Goal: Task Accomplishment & Management: Manage account settings

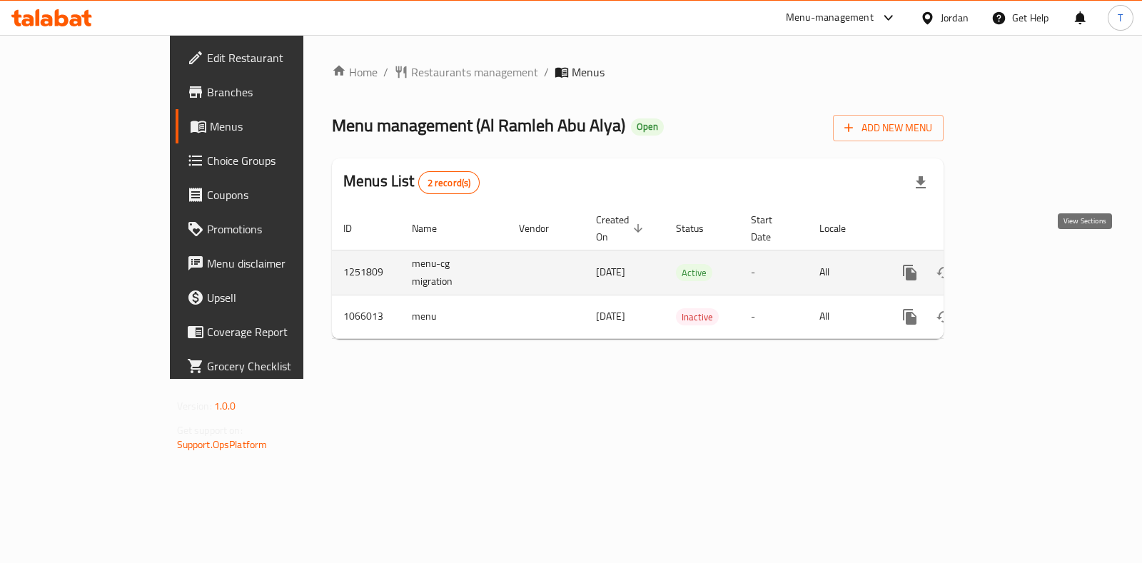
click at [1021, 264] on icon "enhanced table" at bounding box center [1012, 272] width 17 height 17
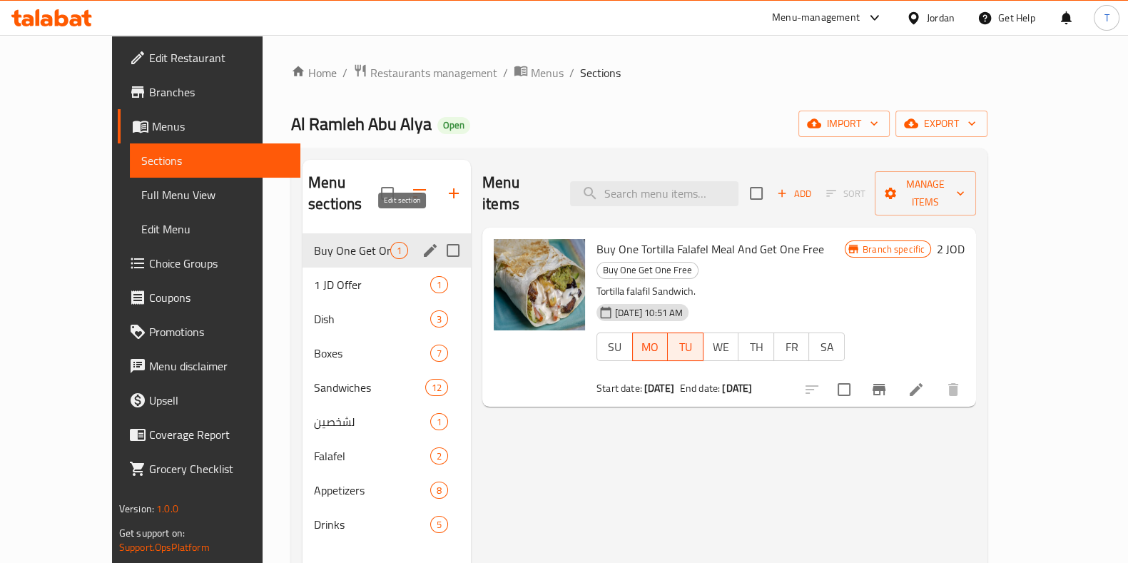
click at [422, 242] on icon "edit" at bounding box center [430, 250] width 17 height 17
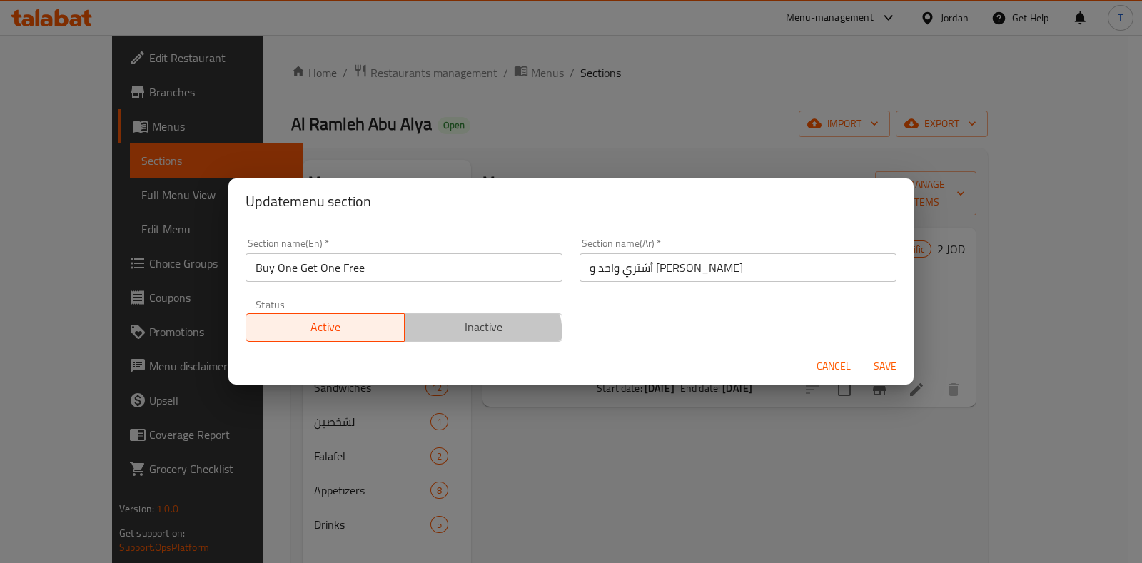
click at [465, 336] on span "Inactive" at bounding box center [483, 327] width 147 height 21
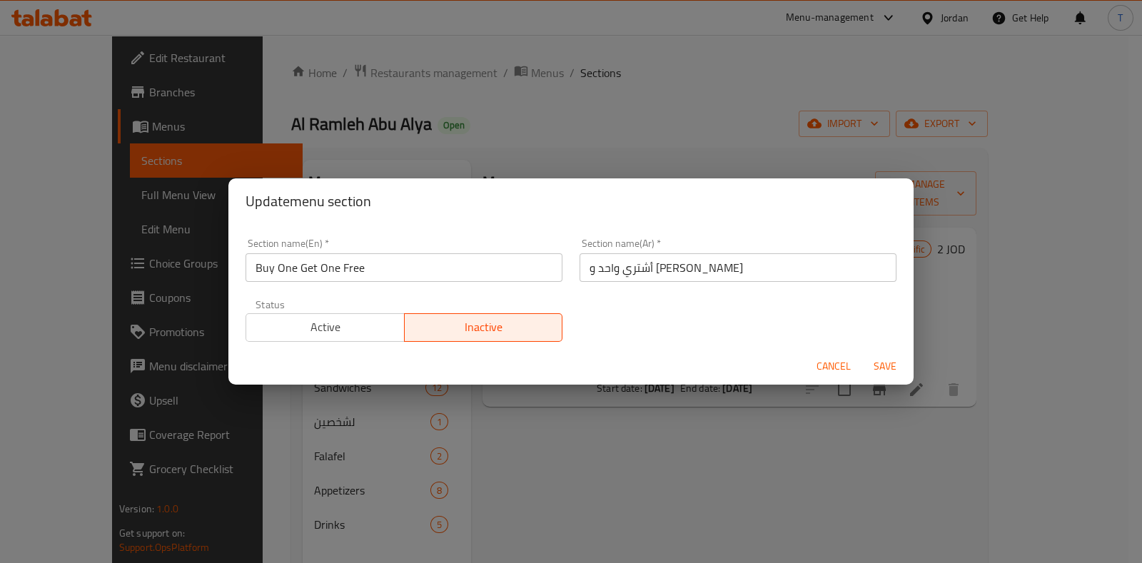
click at [886, 370] on span "Save" at bounding box center [885, 367] width 34 height 18
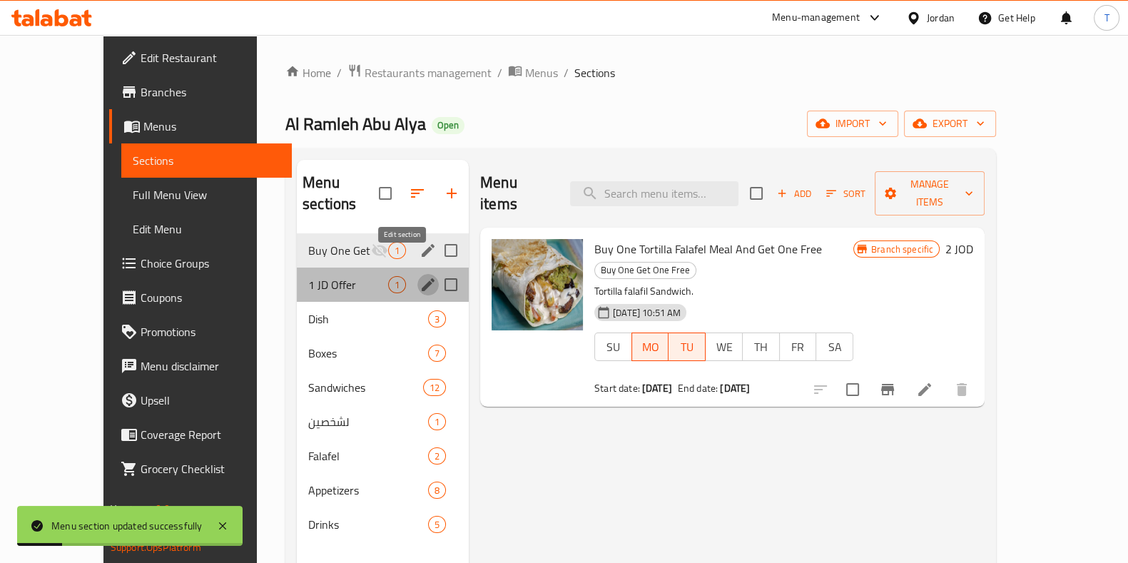
click at [420, 276] on icon "edit" at bounding box center [428, 284] width 17 height 17
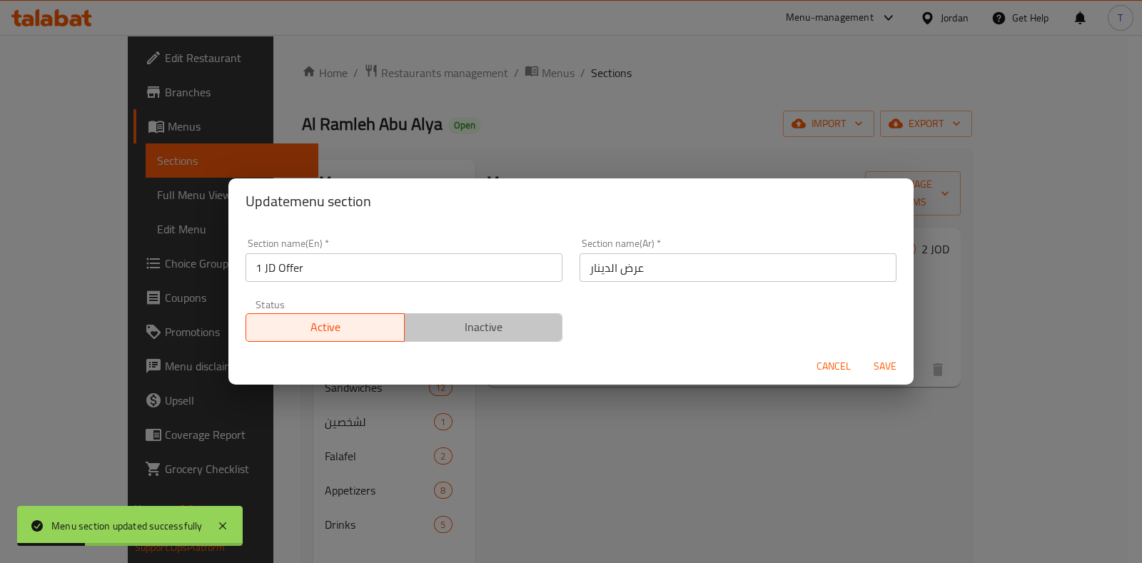
click at [503, 325] on span "Inactive" at bounding box center [483, 327] width 147 height 21
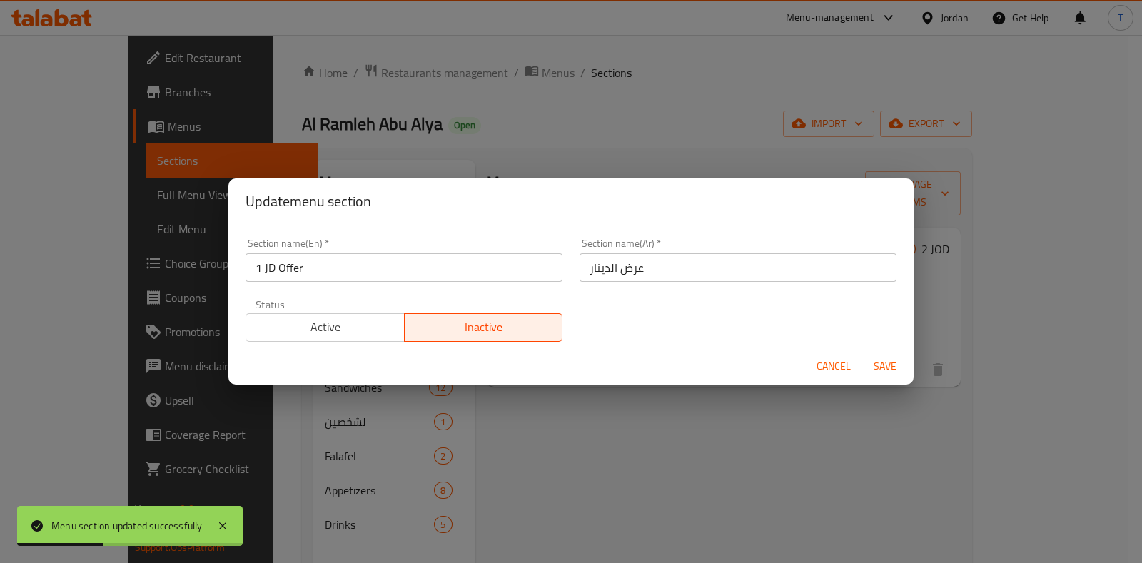
click at [886, 364] on span "Save" at bounding box center [885, 367] width 34 height 18
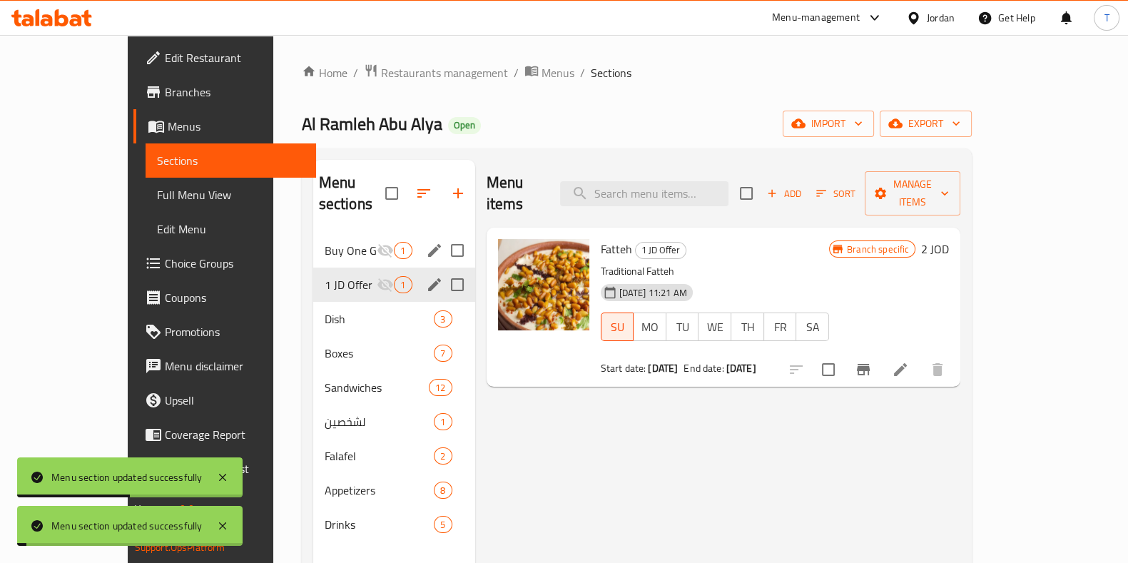
click at [764, 435] on div "Menu items Add Sort Manage items Fatteh 1 JD Offer Traditional Fatteh [DATE] 11…" at bounding box center [718, 441] width 486 height 563
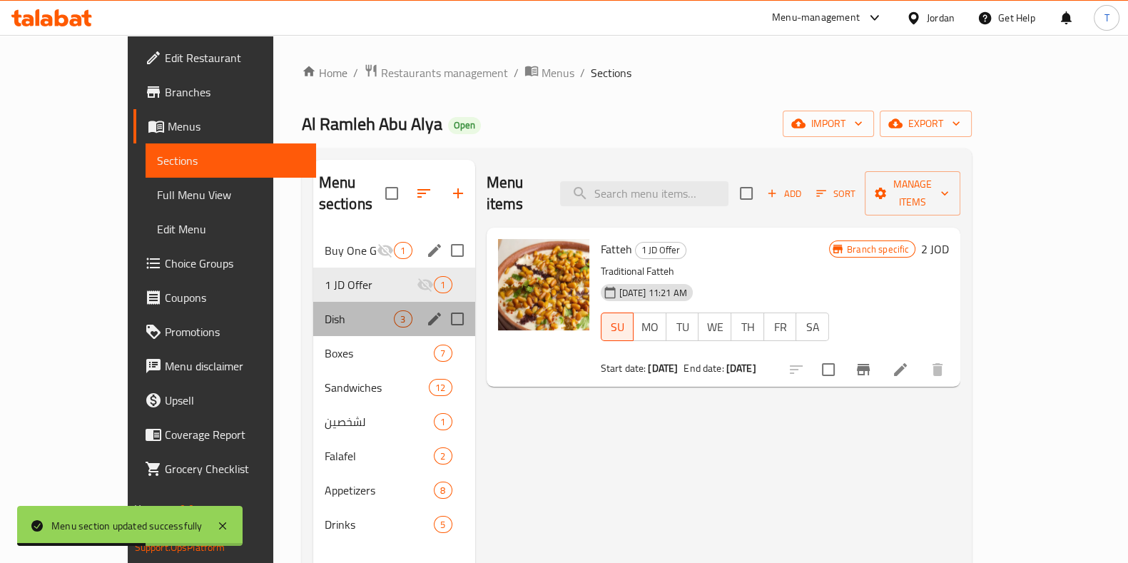
click at [325, 310] on span "Dish" at bounding box center [360, 318] width 70 height 17
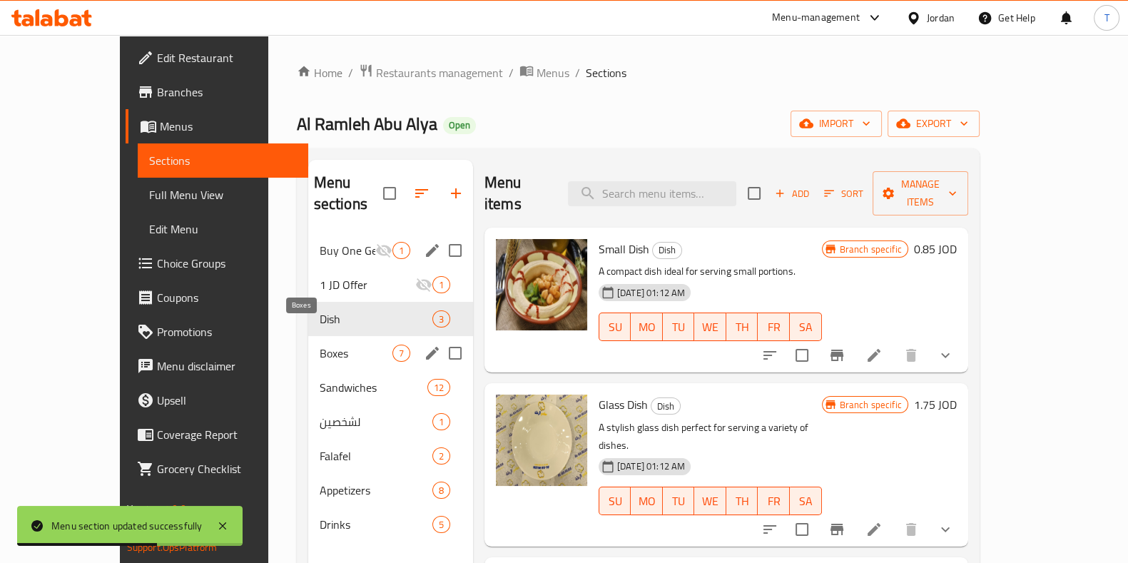
click at [320, 345] on span "Boxes" at bounding box center [356, 353] width 73 height 17
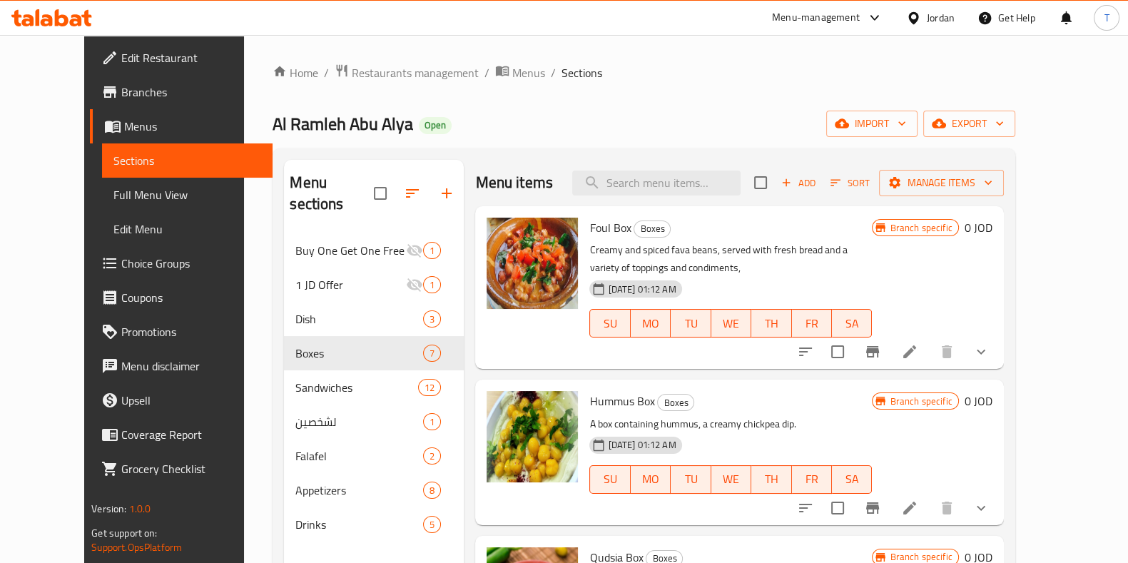
click at [495, 182] on h2 "Menu items" at bounding box center [514, 182] width 78 height 21
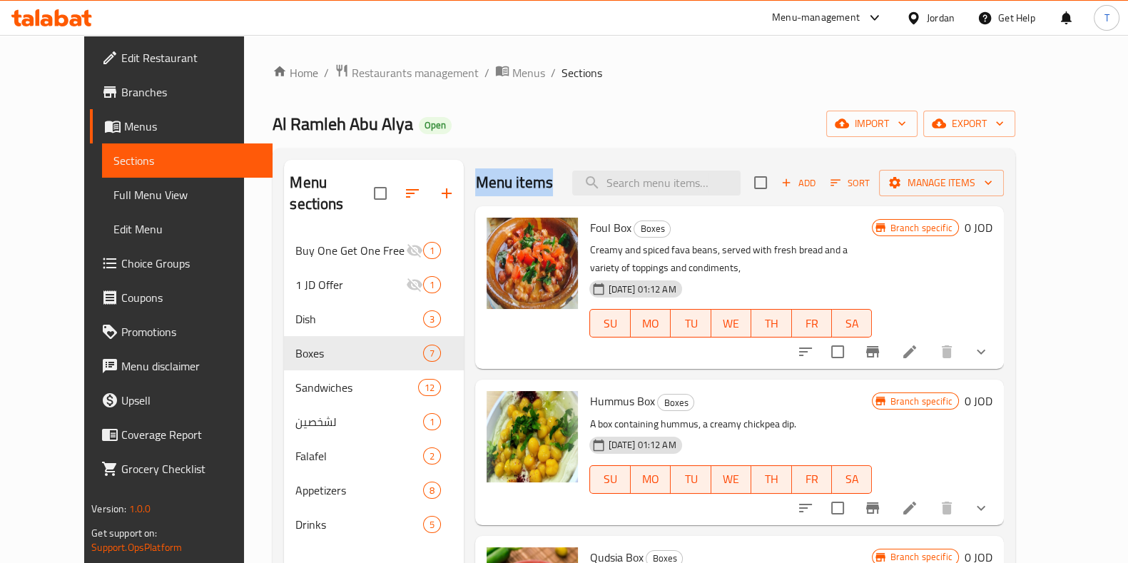
click at [495, 182] on h2 "Menu items" at bounding box center [514, 182] width 78 height 21
click at [487, 162] on div "Menu items Add Sort Manage items" at bounding box center [739, 183] width 528 height 46
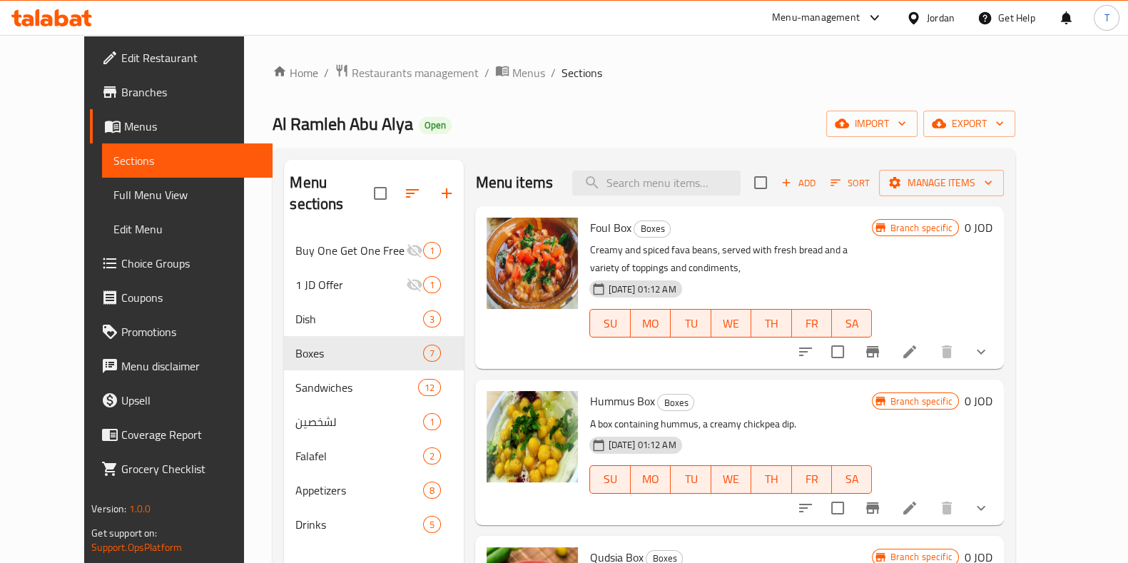
click at [487, 162] on div "Menu items Add Sort Manage items" at bounding box center [739, 183] width 528 height 46
click at [491, 174] on h2 "Menu items" at bounding box center [514, 182] width 78 height 21
click at [584, 223] on div "Foul Box Boxes Creamy and spiced fava beans, served with fresh bread and a vari…" at bounding box center [731, 287] width 294 height 151
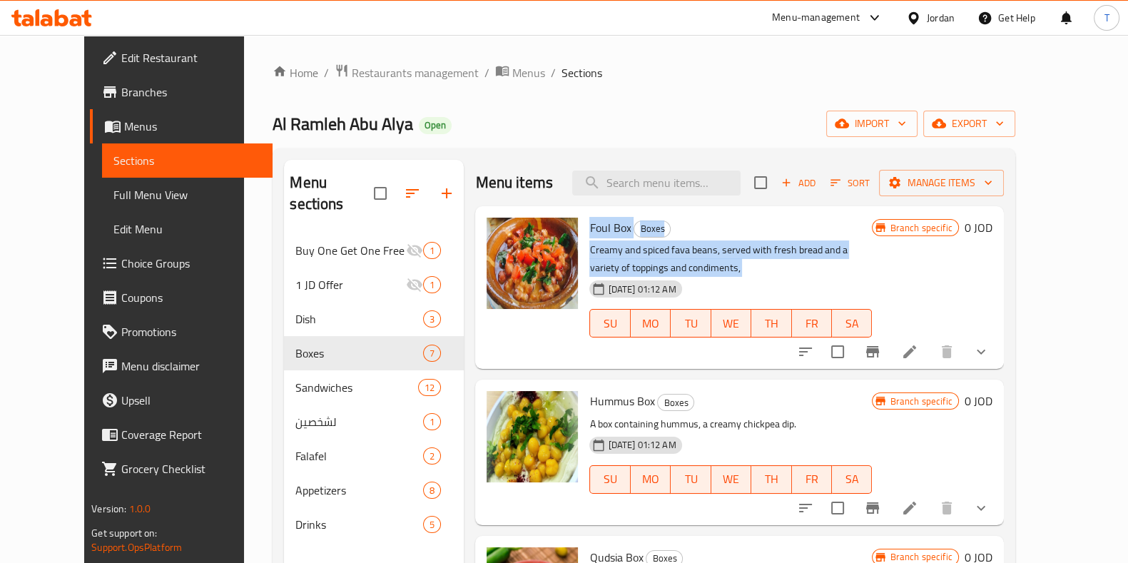
drag, startPoint x: 567, startPoint y: 223, endPoint x: 642, endPoint y: 271, distance: 88.5
click at [642, 271] on div "Foul Box Boxes Creamy and spiced fava beans, served with fresh bread and a vari…" at bounding box center [731, 287] width 294 height 151
click at [642, 271] on p "Creamy and spiced fava beans, served with fresh bread and a variety of toppings…" at bounding box center [731, 259] width 283 height 36
drag, startPoint x: 642, startPoint y: 271, endPoint x: 568, endPoint y: 225, distance: 86.5
click at [584, 225] on div "Foul Box Boxes Creamy and spiced fava beans, served with fresh bread and a vari…" at bounding box center [731, 287] width 294 height 151
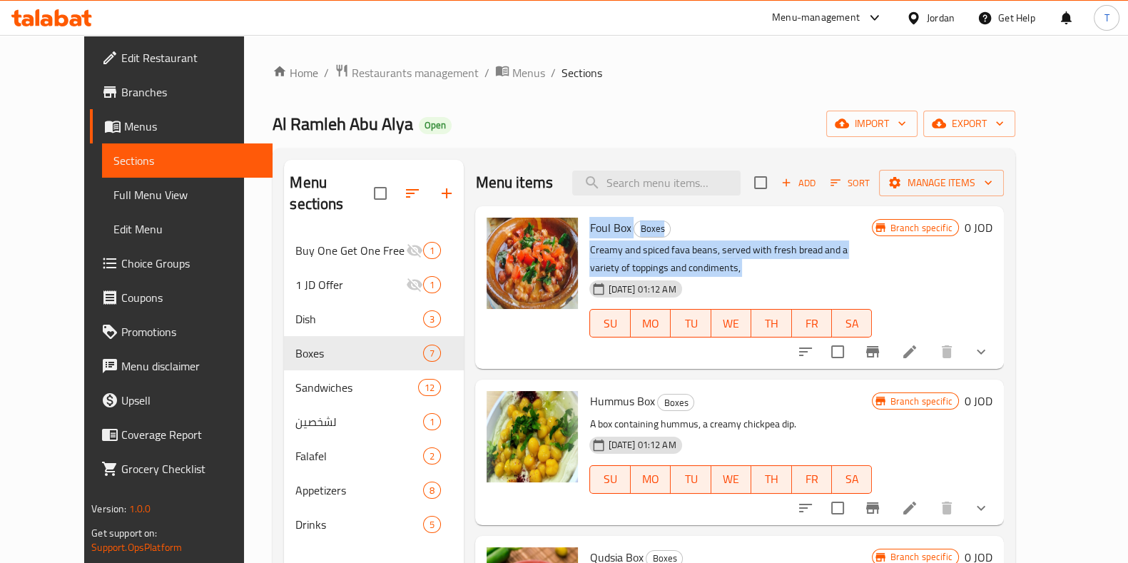
click at [590, 225] on span "Foul Box" at bounding box center [610, 227] width 41 height 21
drag, startPoint x: 568, startPoint y: 225, endPoint x: 617, endPoint y: 266, distance: 63.9
click at [617, 266] on div "Foul Box Boxes Creamy and spiced fava beans, served with fresh bread and a vari…" at bounding box center [731, 287] width 294 height 151
click at [617, 266] on p "Creamy and spiced fava beans, served with fresh bread and a variety of toppings…" at bounding box center [731, 259] width 283 height 36
